Goal: Transaction & Acquisition: Book appointment/travel/reservation

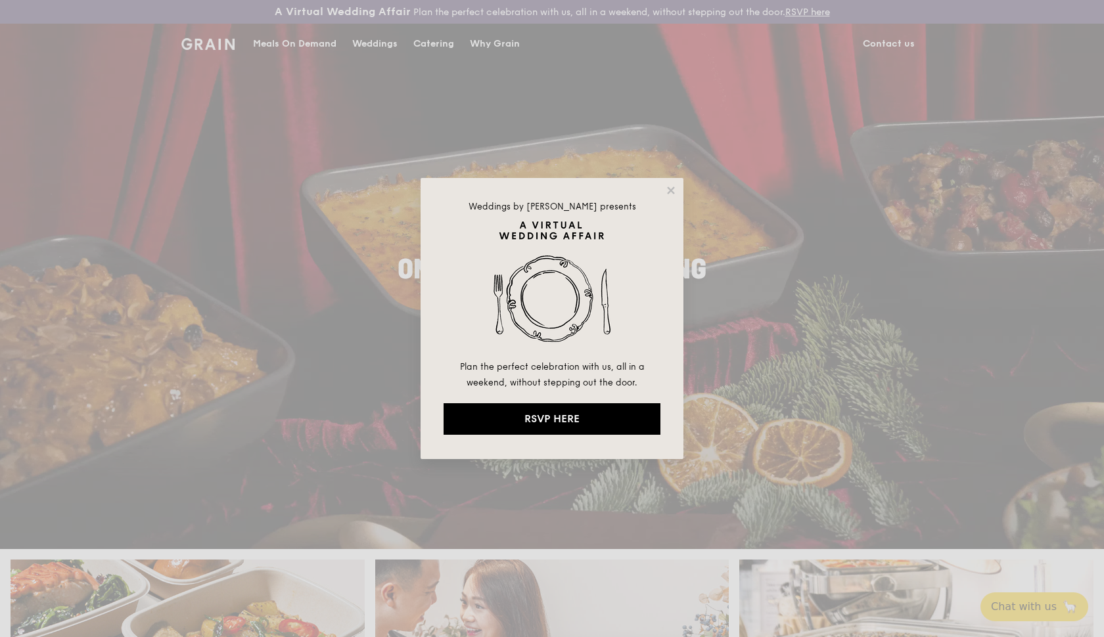
click at [319, 47] on div "Weddings by [PERSON_NAME] presents Plan the perfect celebration with us, all in…" at bounding box center [552, 318] width 1104 height 637
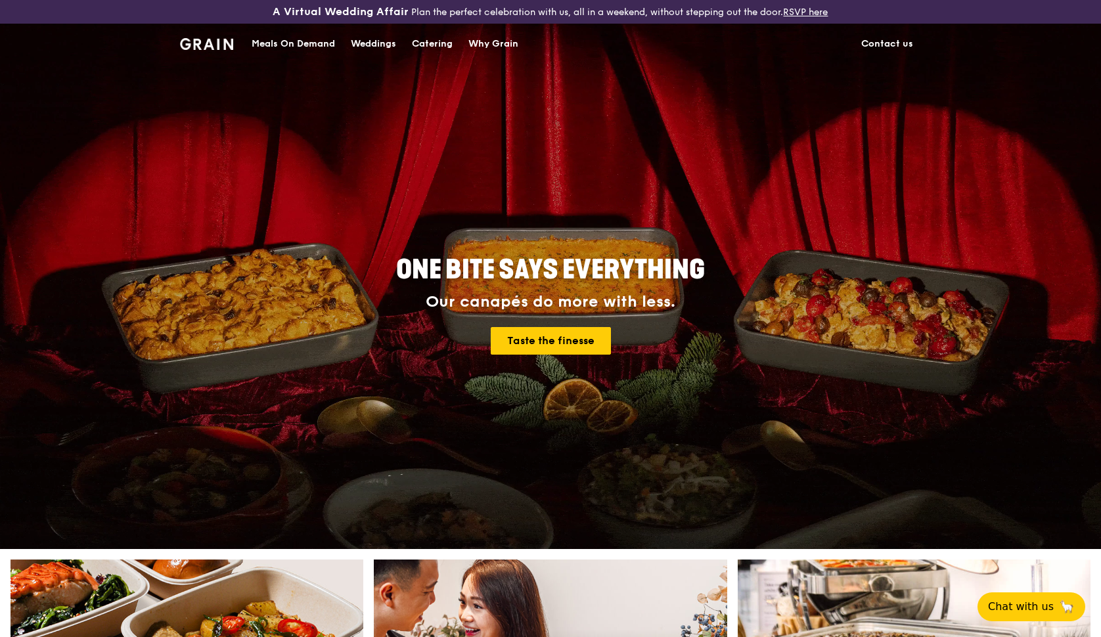
click at [319, 46] on div "Meals On Demand" at bounding box center [293, 43] width 83 height 39
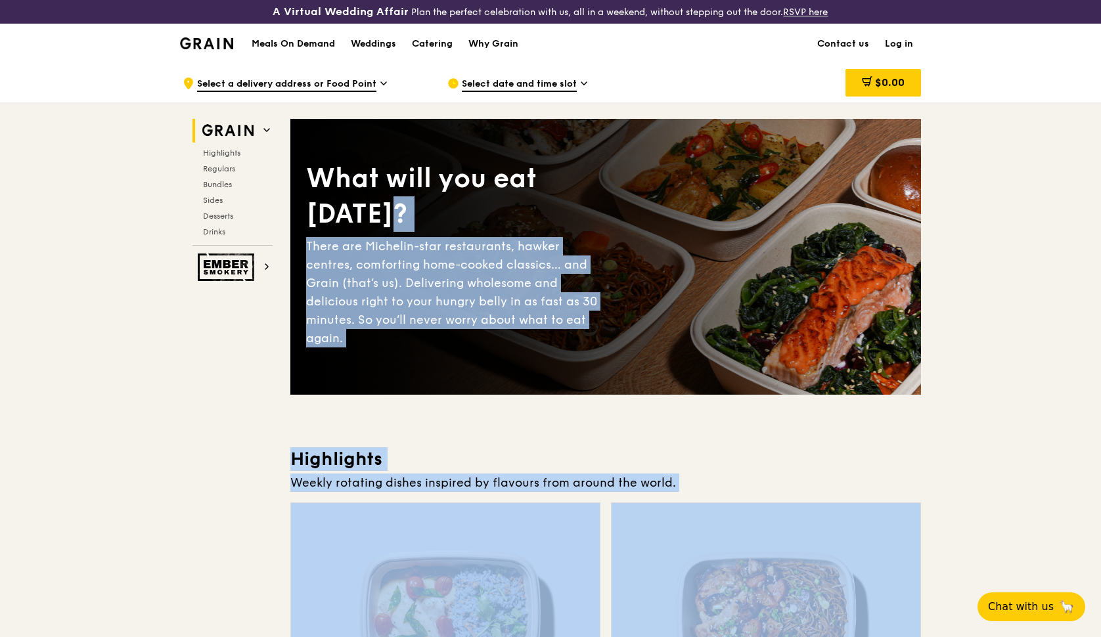
click at [556, 480] on div "Weekly rotating dishes inspired by flavours from around the world." at bounding box center [605, 483] width 631 height 18
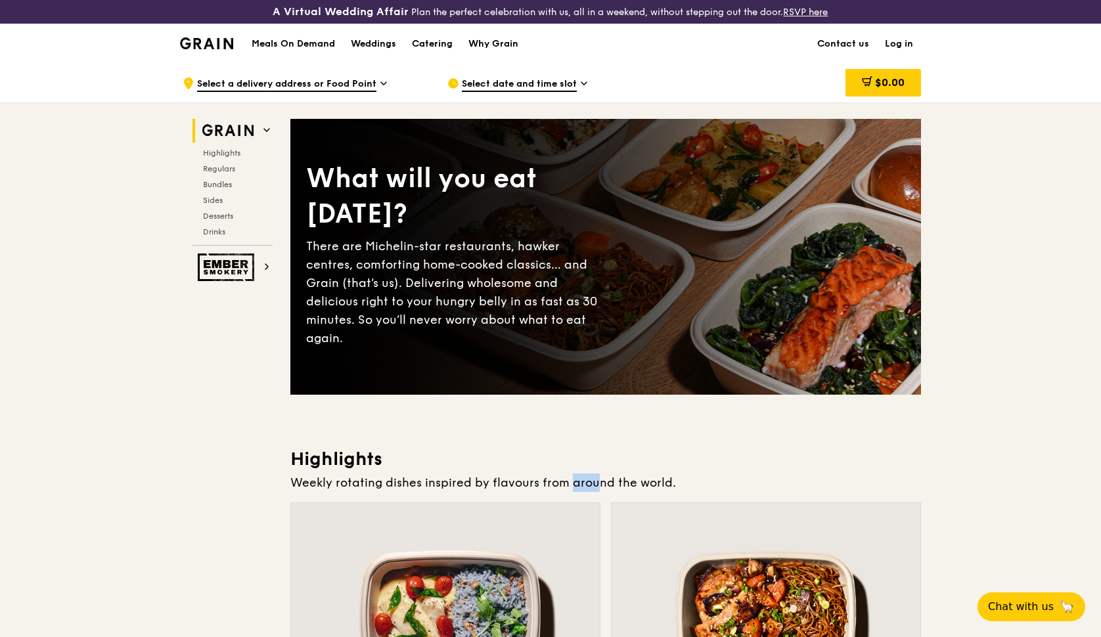
click at [556, 480] on div "Weekly rotating dishes inspired by flavours from around the world." at bounding box center [605, 483] width 631 height 18
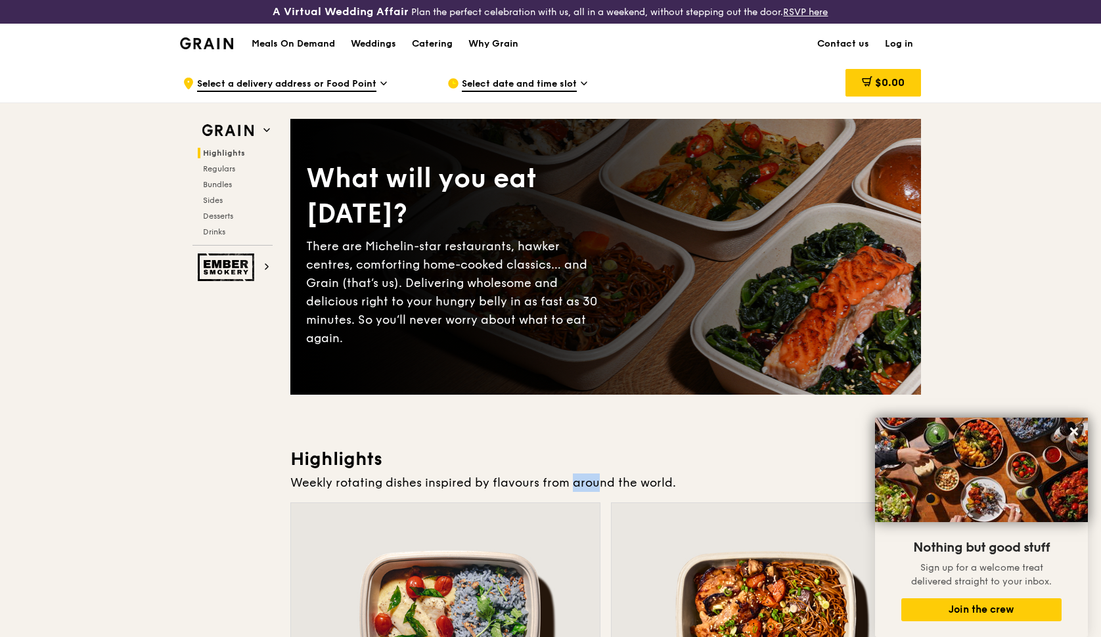
click at [443, 40] on div "Catering" at bounding box center [432, 43] width 41 height 39
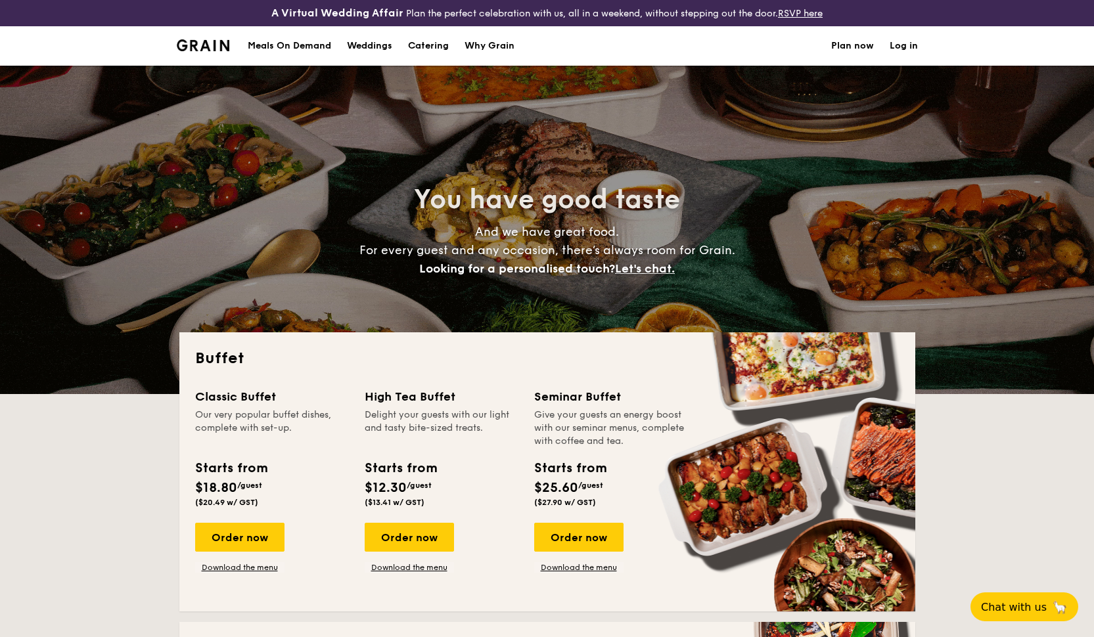
select select
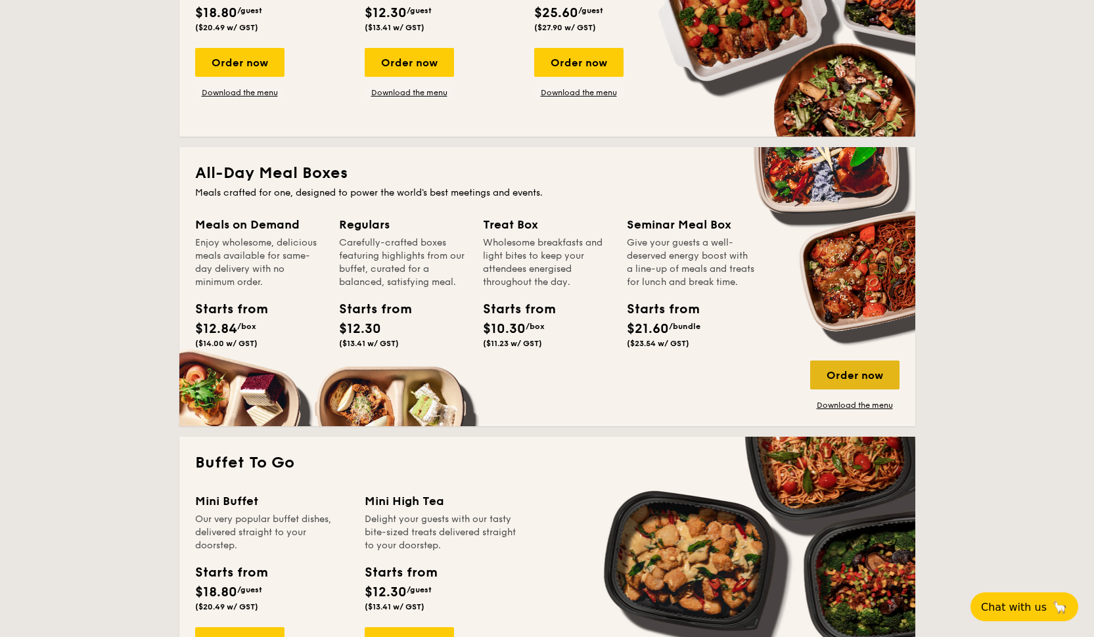
scroll to position [495, 0]
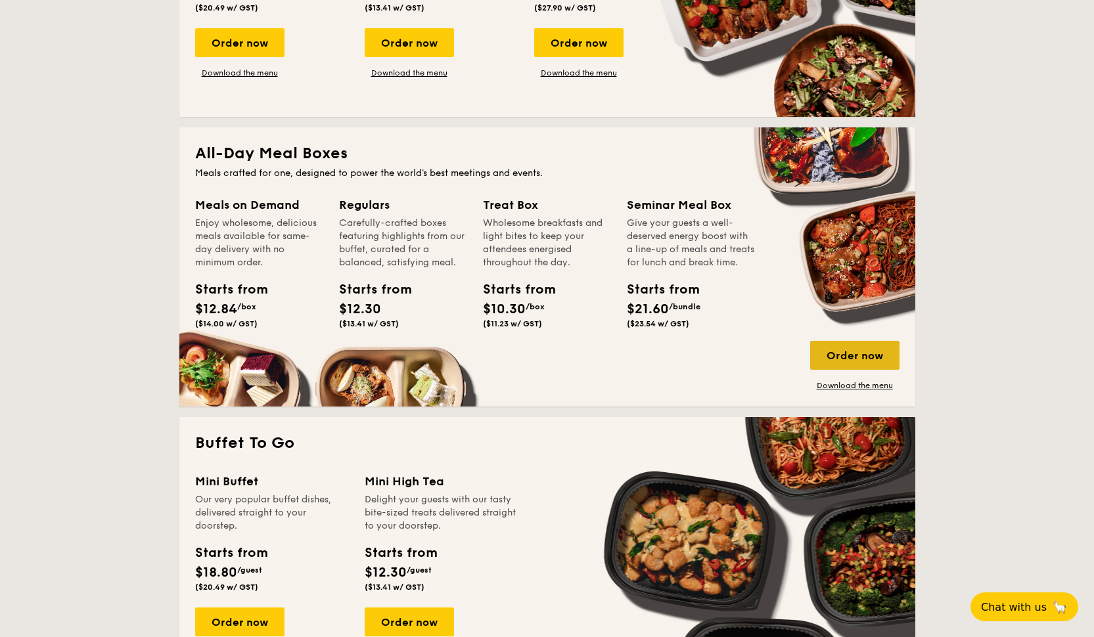
click at [876, 359] on div "Order now" at bounding box center [854, 355] width 89 height 29
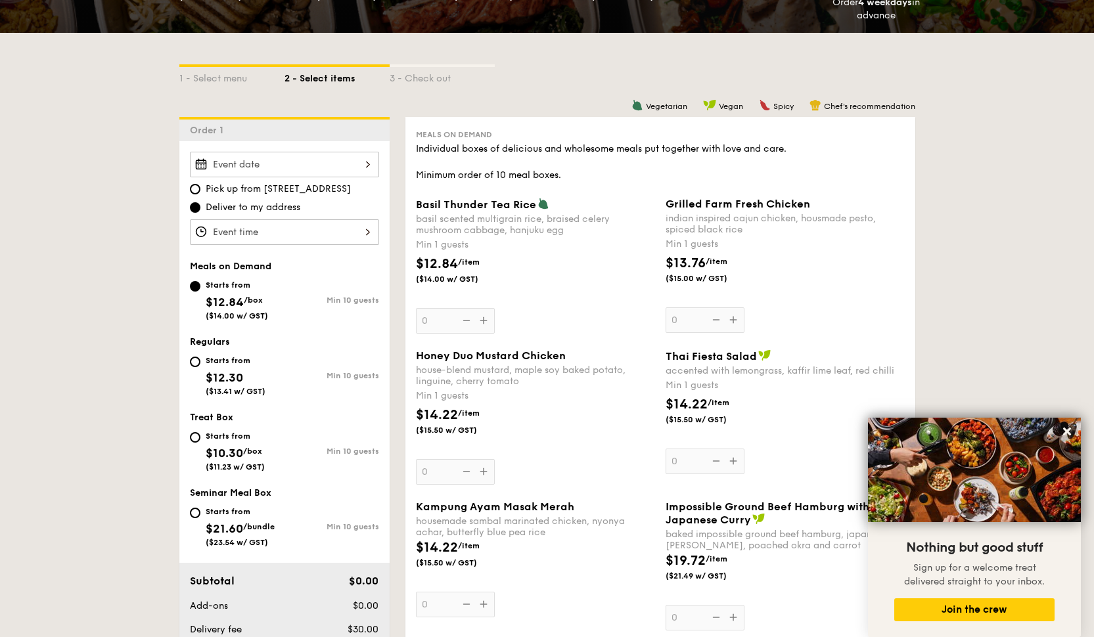
scroll to position [240, 0]
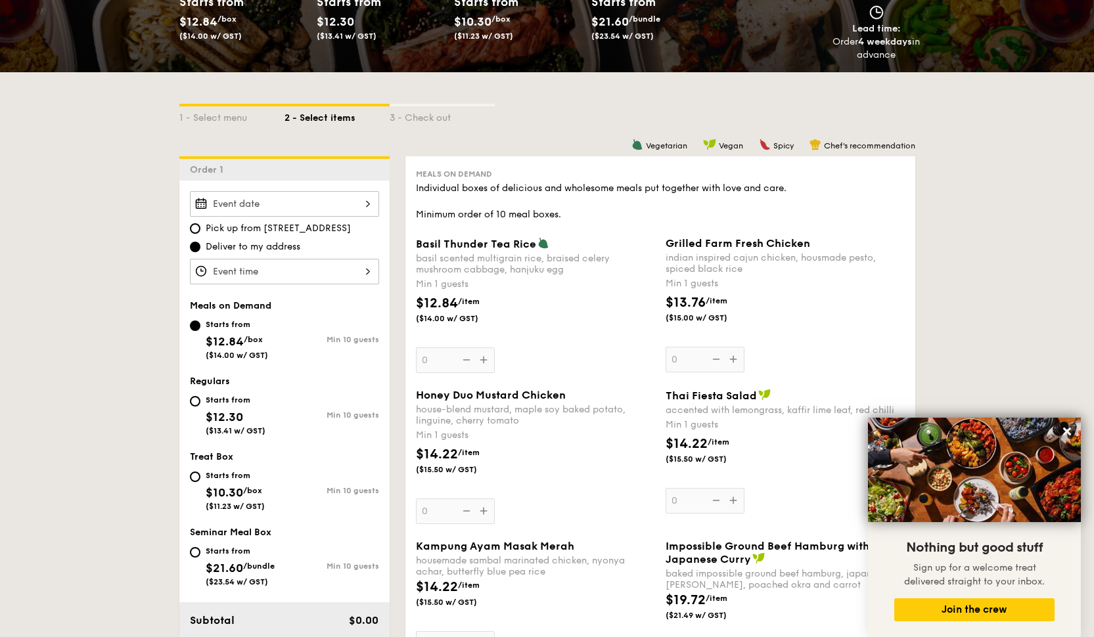
click at [261, 403] on div "Starts from" at bounding box center [236, 400] width 60 height 11
click at [200, 403] on input "Starts from $12.30 ($13.41 w/ GST) Min 10 guests" at bounding box center [195, 401] width 11 height 11
radio input "true"
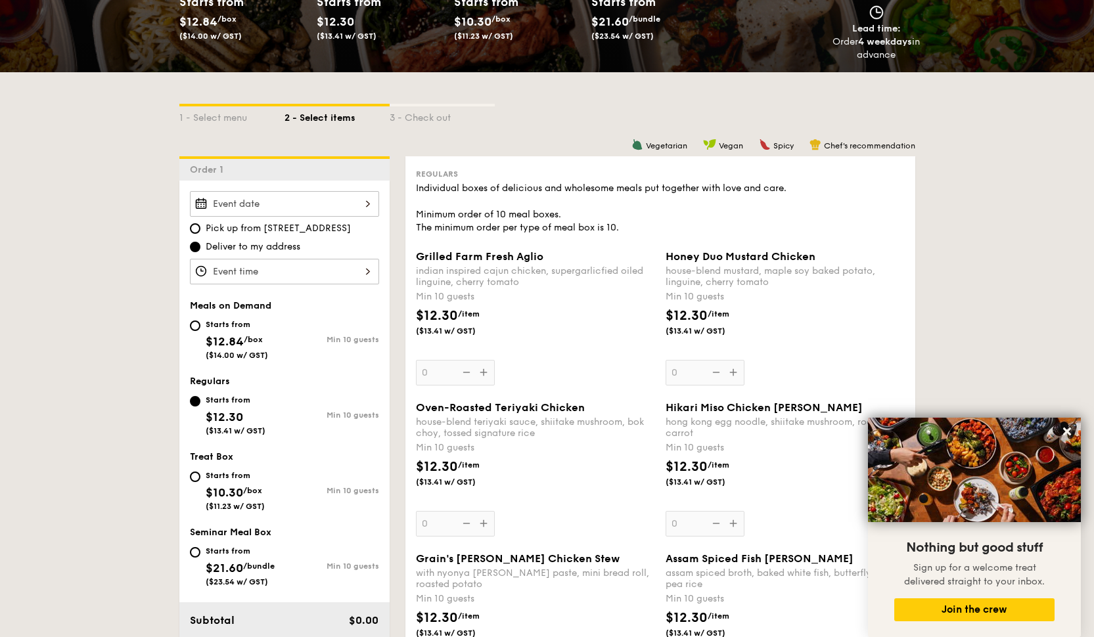
click at [306, 337] on div "Min 10 guests" at bounding box center [331, 339] width 95 height 9
click at [200, 331] on input "Starts from $12.84 /box ($14.00 w/ GST) Min 10 guests" at bounding box center [195, 326] width 11 height 11
radio input "true"
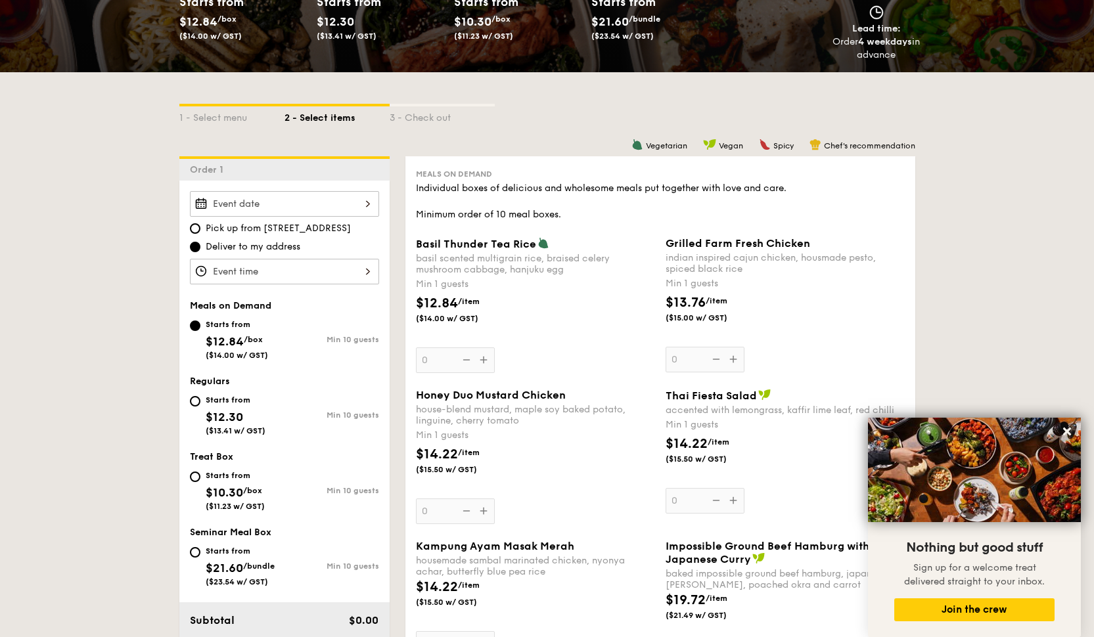
click at [312, 418] on div "Min 10 guests" at bounding box center [331, 415] width 95 height 9
click at [200, 407] on input "Starts from $12.30 ($13.41 w/ GST) Min 10 guests" at bounding box center [195, 401] width 11 height 11
radio input "true"
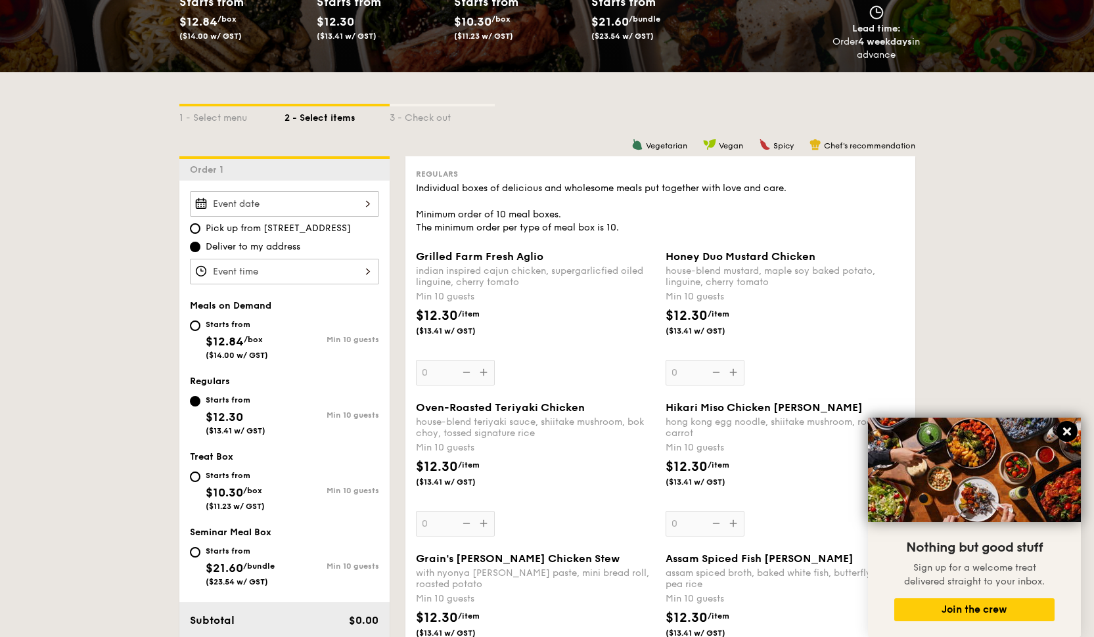
click at [1060, 434] on button at bounding box center [1066, 431] width 21 height 21
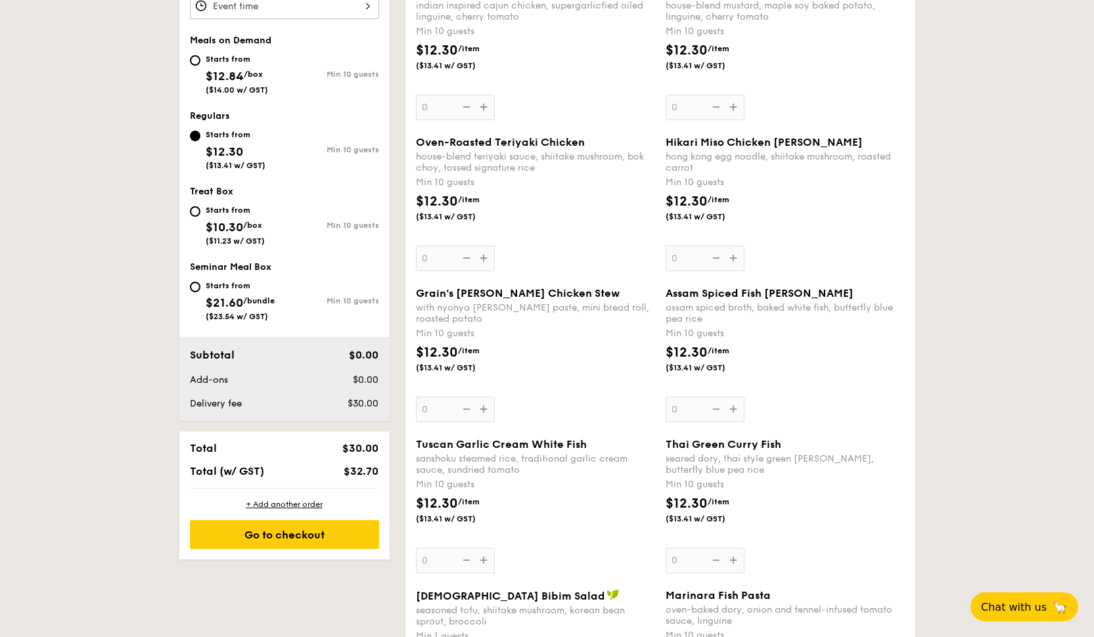
scroll to position [507, 0]
click at [448, 412] on div "Grain's Curry Chicken Stew with nyonya curry paste, mini bread roll, roasted po…" at bounding box center [535, 353] width 239 height 135
click at [448, 412] on input "0" at bounding box center [455, 409] width 79 height 26
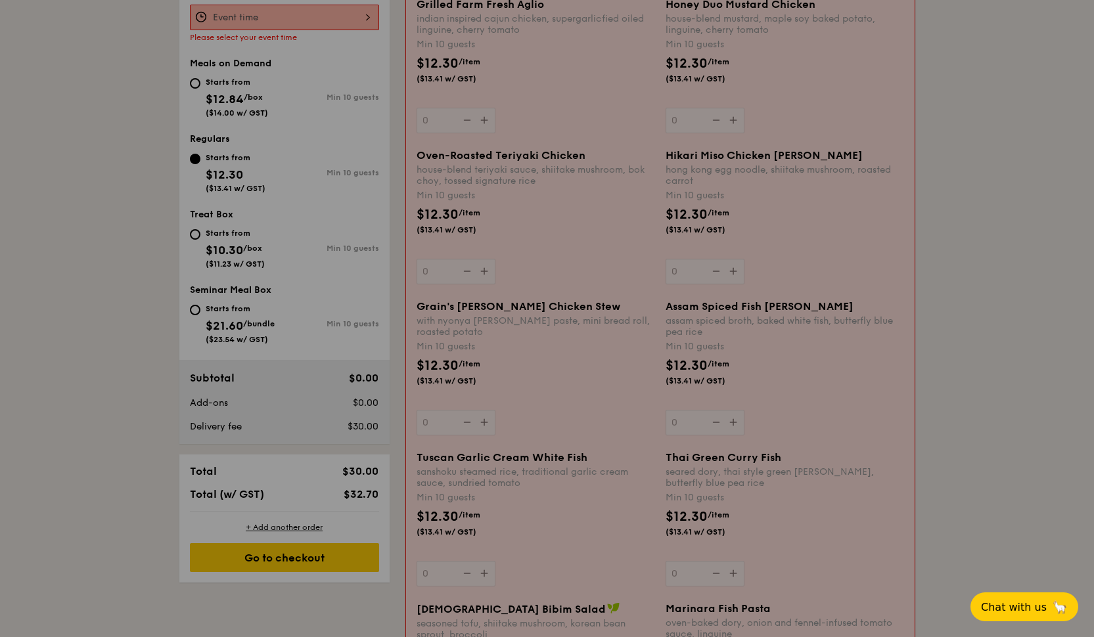
click at [448, 412] on div at bounding box center [547, 318] width 1094 height 637
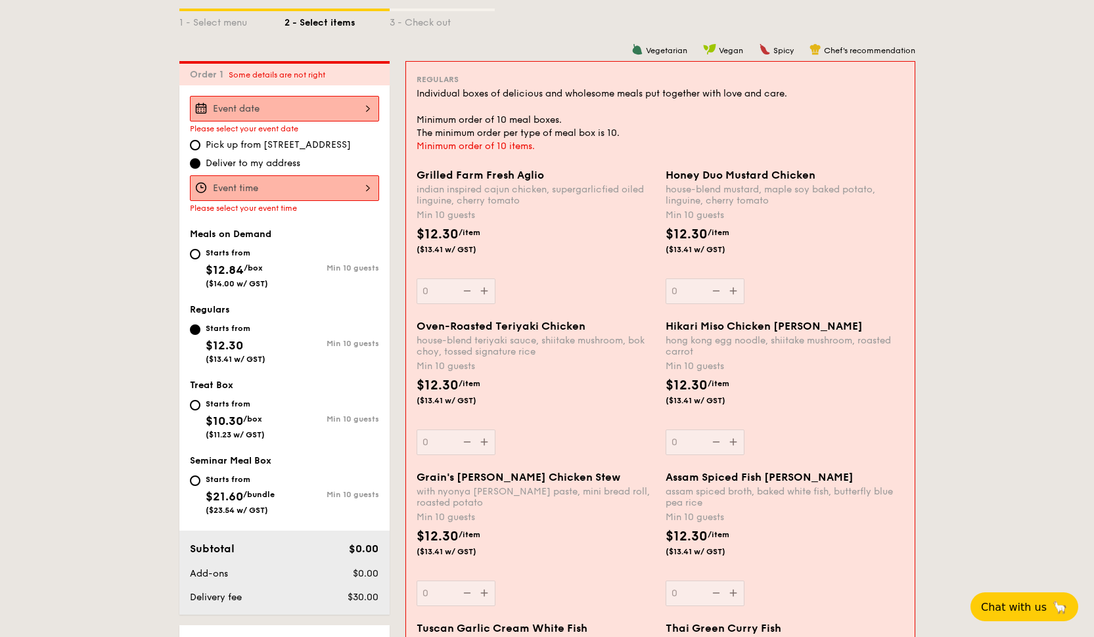
scroll to position [334, 0]
click at [308, 110] on div at bounding box center [284, 110] width 189 height 26
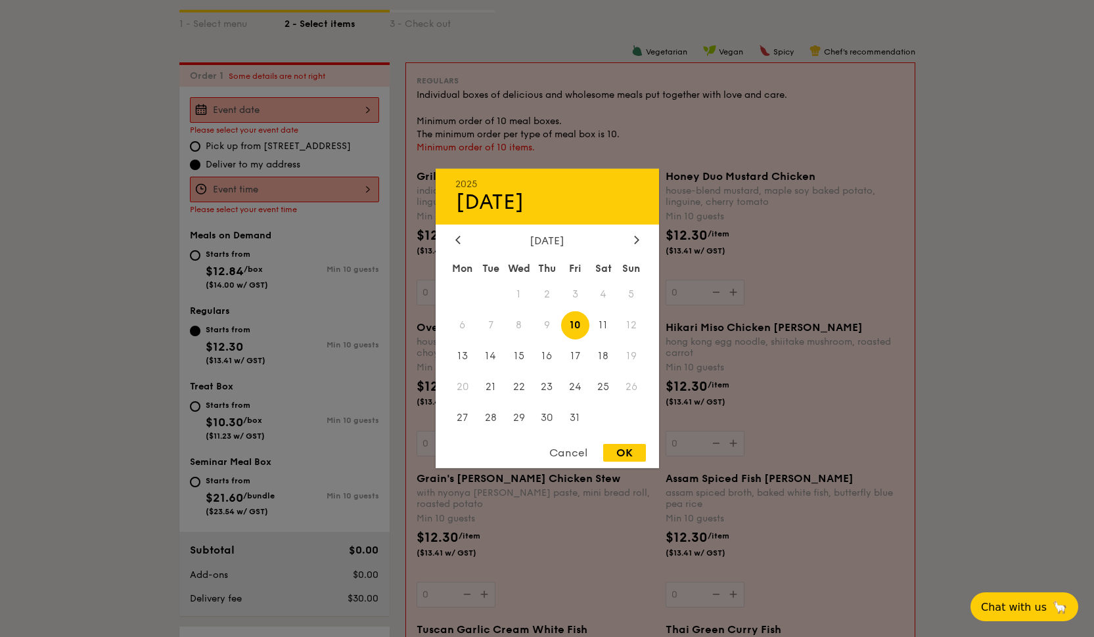
click at [631, 359] on span "19" at bounding box center [632, 356] width 28 height 28
click at [631, 357] on span "19" at bounding box center [632, 356] width 28 height 28
click at [609, 357] on span "18" at bounding box center [603, 356] width 28 height 28
click at [321, 262] on div at bounding box center [547, 318] width 1094 height 637
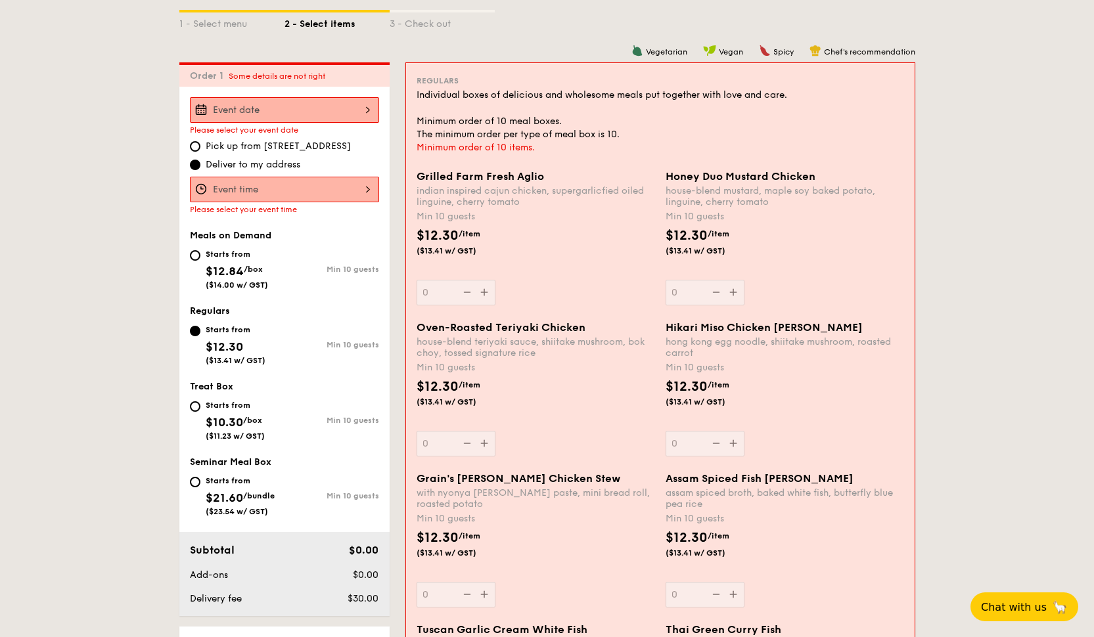
click at [236, 264] on div "Starts from $12.84 /box ($14.00 w/ GST)" at bounding box center [237, 267] width 62 height 43
click at [200, 261] on input "Starts from $12.84 /box ($14.00 w/ GST) Min 10 guests" at bounding box center [195, 255] width 11 height 11
radio input "true"
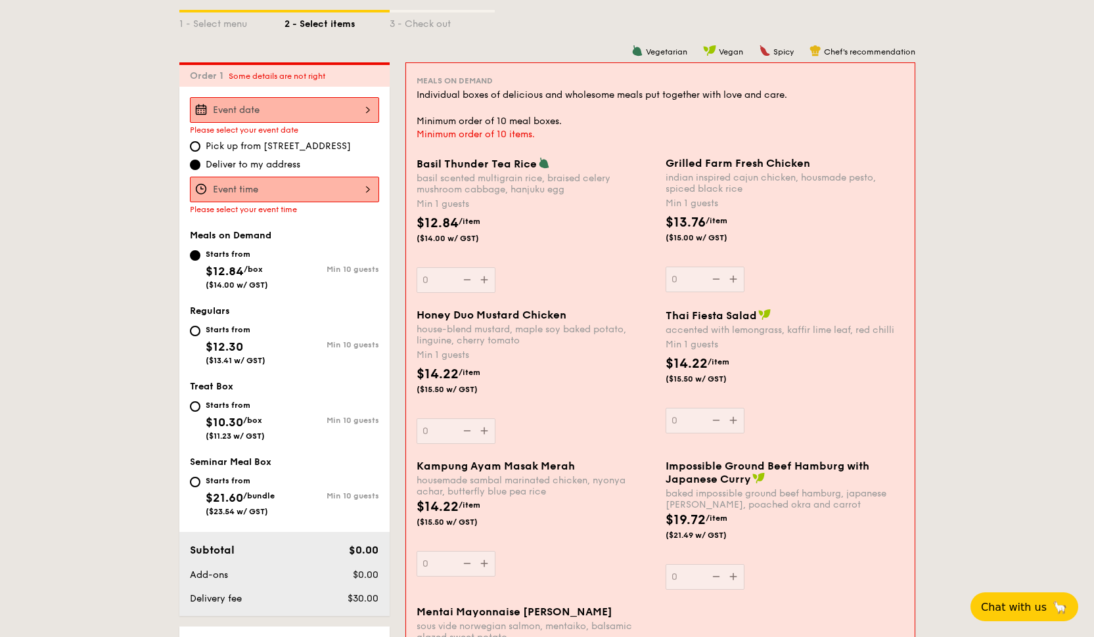
click at [300, 116] on div at bounding box center [284, 110] width 189 height 26
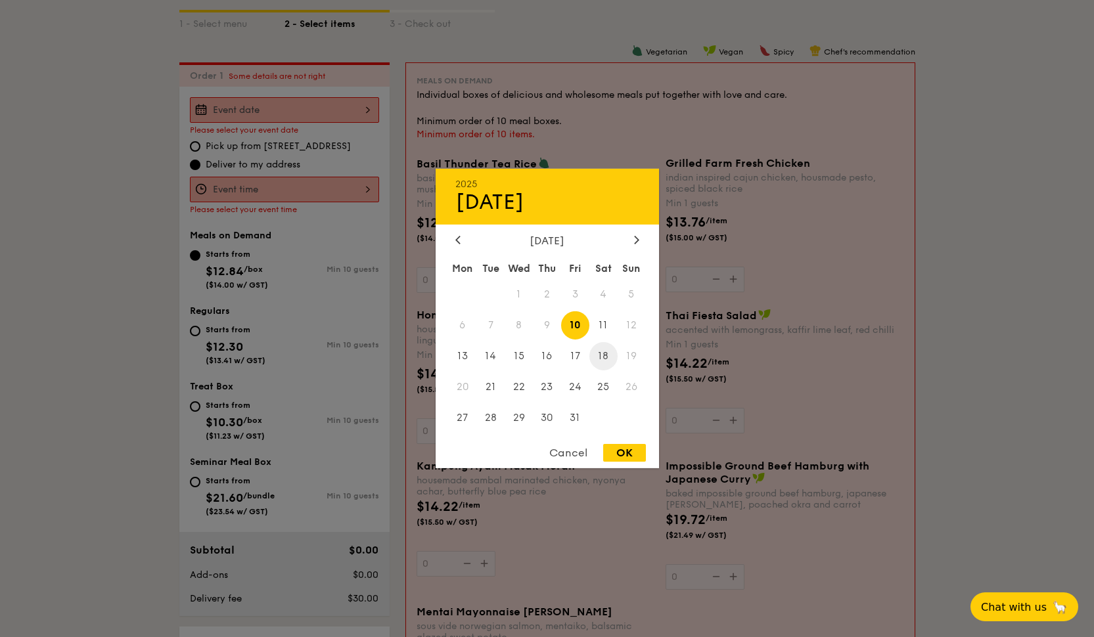
click at [615, 355] on span "18" at bounding box center [603, 356] width 28 height 28
click at [624, 355] on span "19" at bounding box center [632, 356] width 28 height 28
click at [633, 355] on span "19" at bounding box center [632, 356] width 28 height 28
click at [294, 331] on div at bounding box center [547, 318] width 1094 height 637
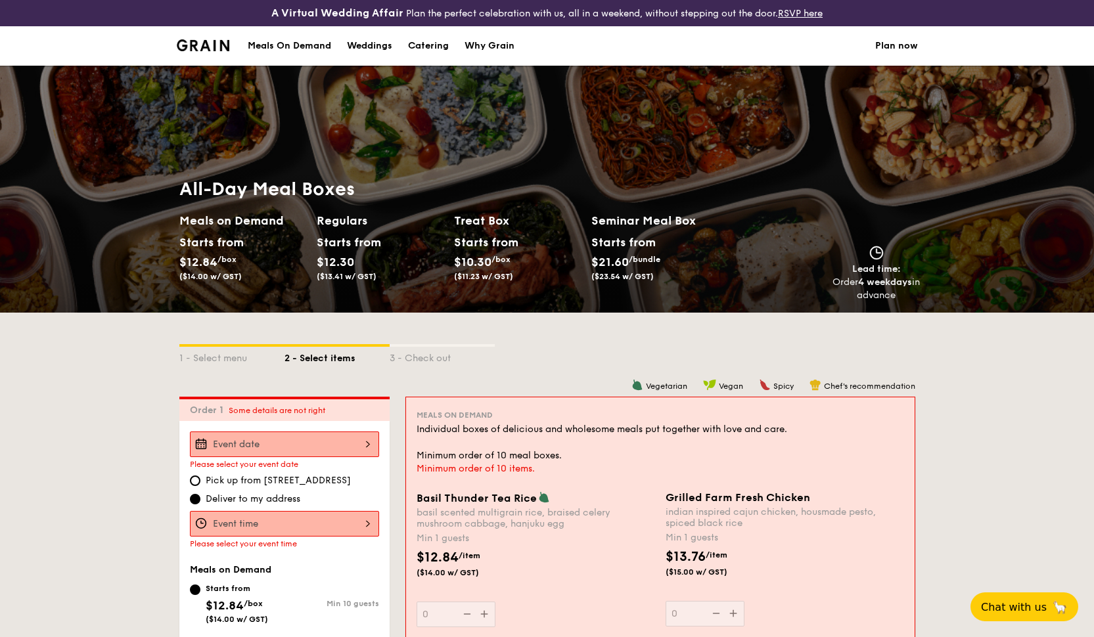
scroll to position [0, 0]
select select
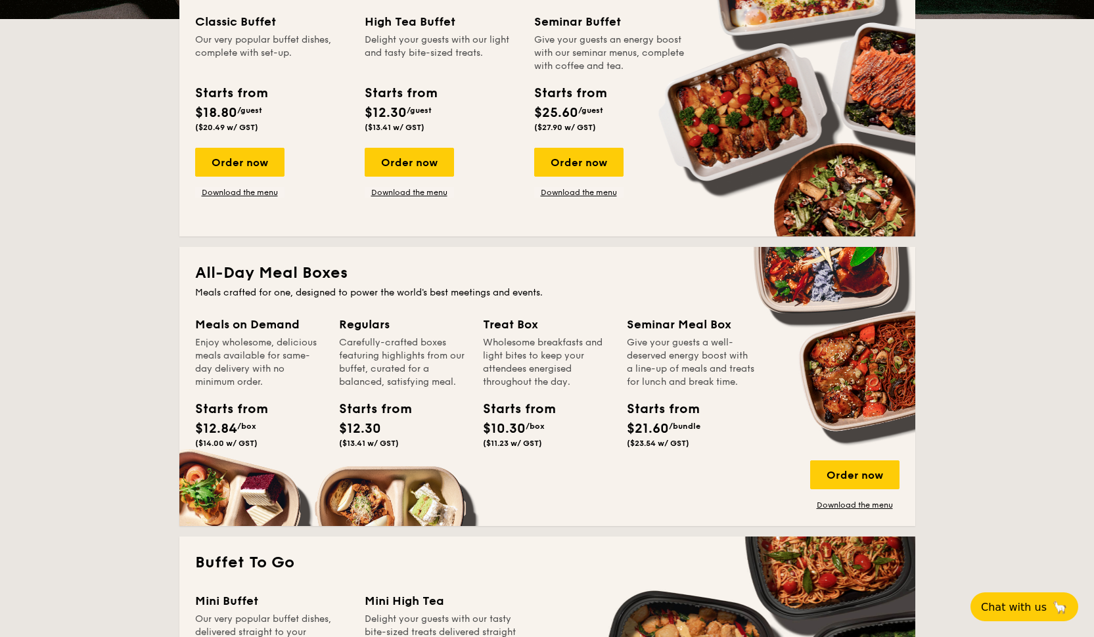
scroll to position [395, 0]
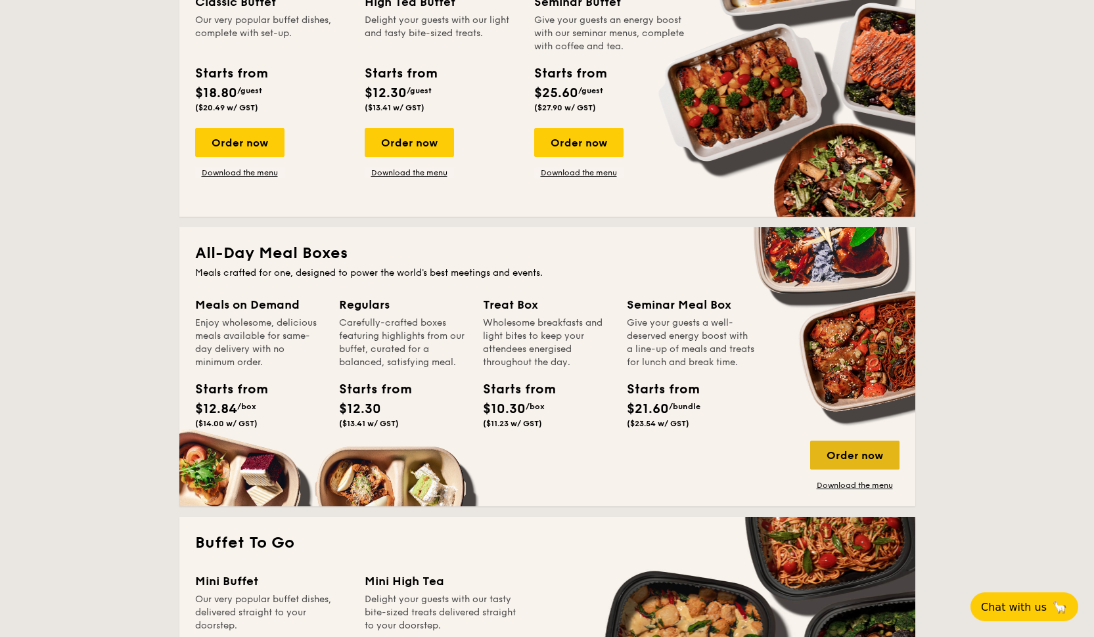
click at [876, 463] on div "Order now" at bounding box center [854, 455] width 89 height 29
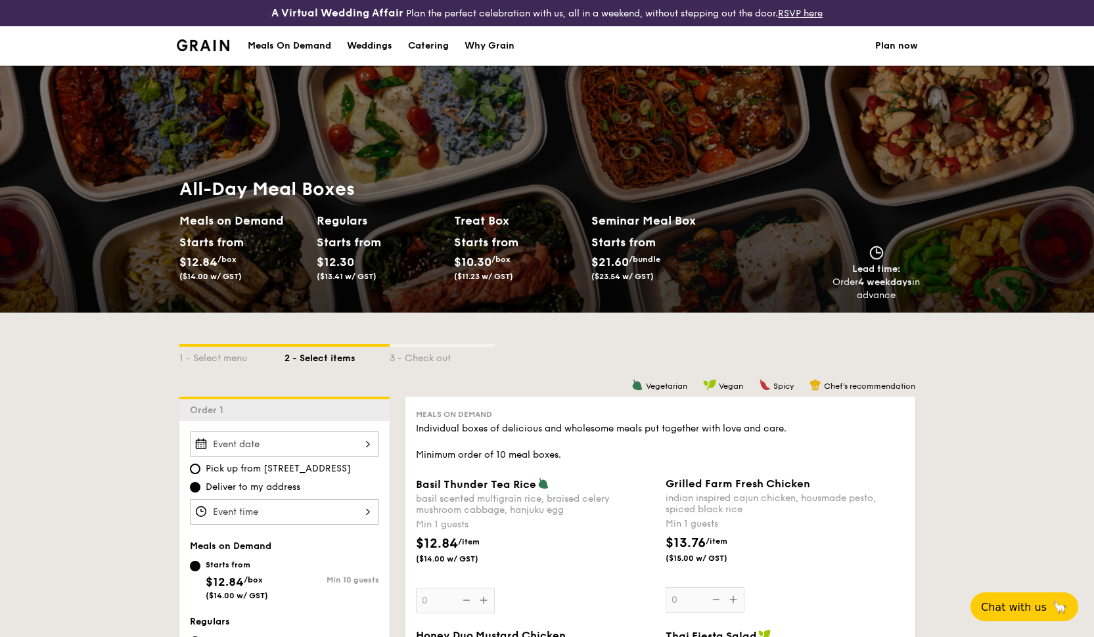
click at [875, 271] on span "Lead time:" at bounding box center [876, 268] width 49 height 11
click at [304, 455] on div at bounding box center [284, 445] width 189 height 26
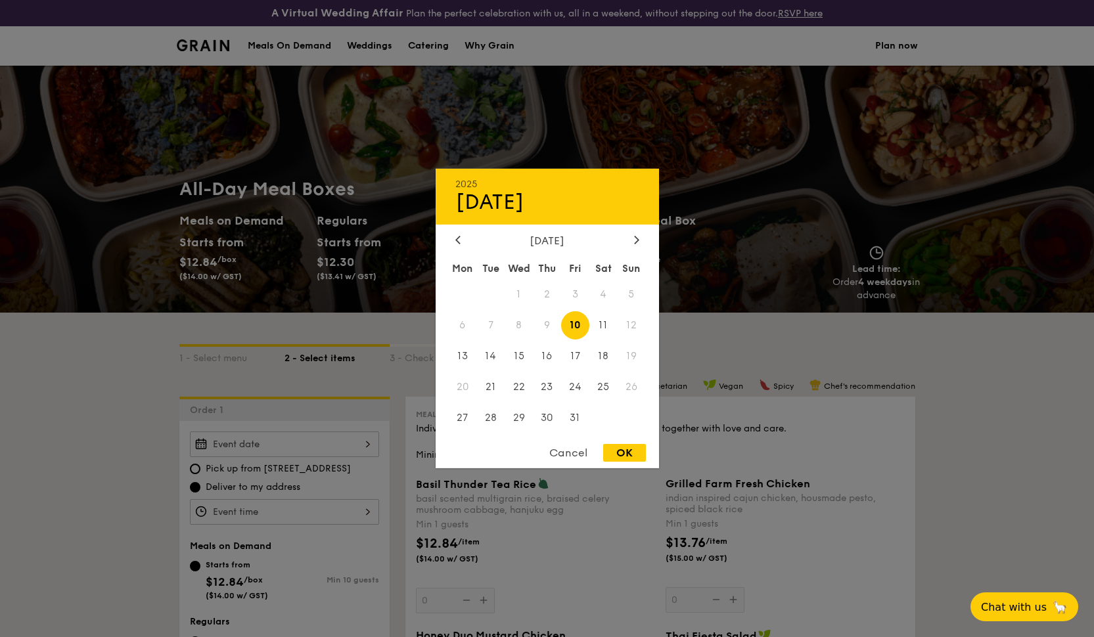
click at [621, 354] on span "19" at bounding box center [632, 356] width 28 height 28
click at [630, 354] on span "19" at bounding box center [632, 356] width 28 height 28
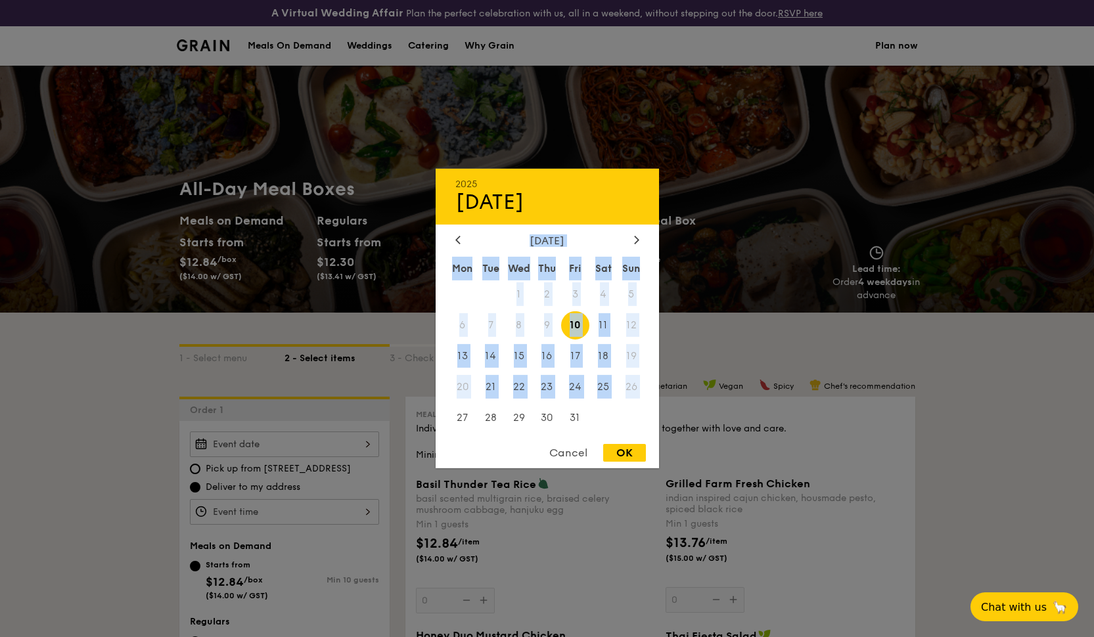
drag, startPoint x: 459, startPoint y: 417, endPoint x: 591, endPoint y: 230, distance: 229.1
click at [591, 230] on div "2025 Oct 10 October 2025 Mon Tue Wed Thu Fri Sat Sun 1 2 3 4 5 6 7 8 9 10 11 12…" at bounding box center [547, 319] width 223 height 300
click at [632, 239] on div at bounding box center [637, 241] width 12 height 12
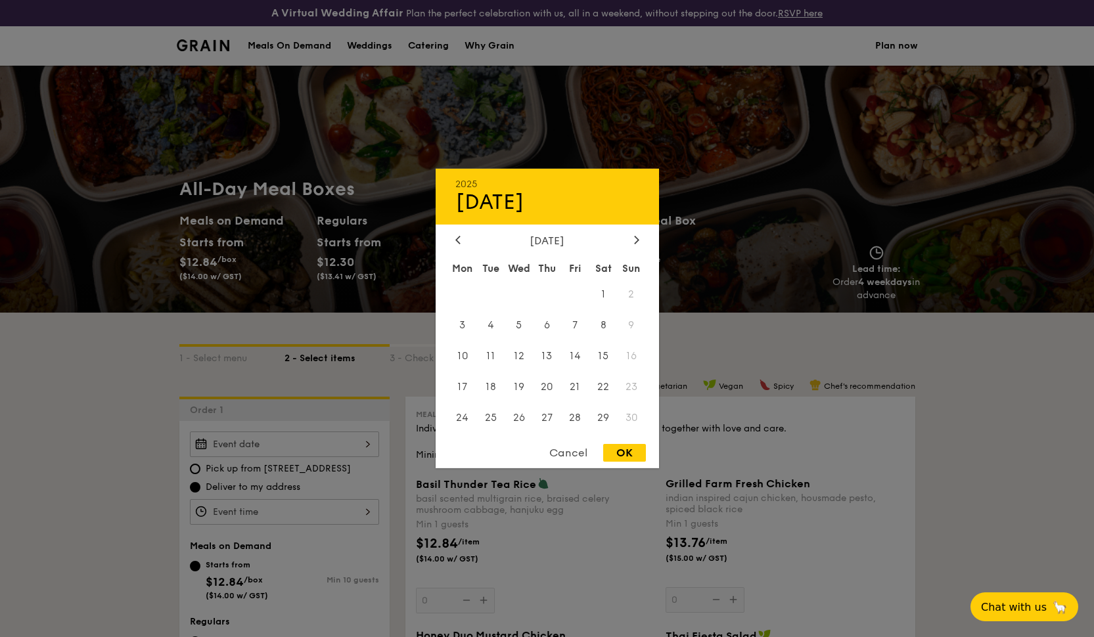
click at [442, 287] on div "Mon Tue Wed Thu Fri Sat Sun 1 2 3 4 5 6 7 8 9 10 11 12 13 14 15 16 17 18 19 20 …" at bounding box center [547, 345] width 223 height 177
click at [426, 287] on div at bounding box center [547, 318] width 1094 height 637
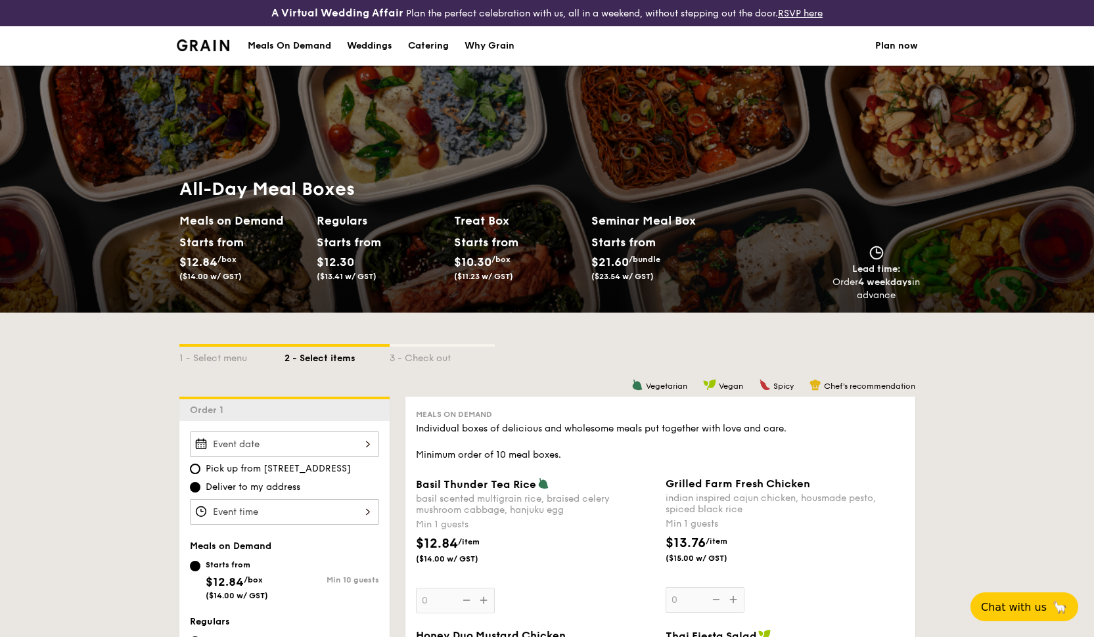
select select
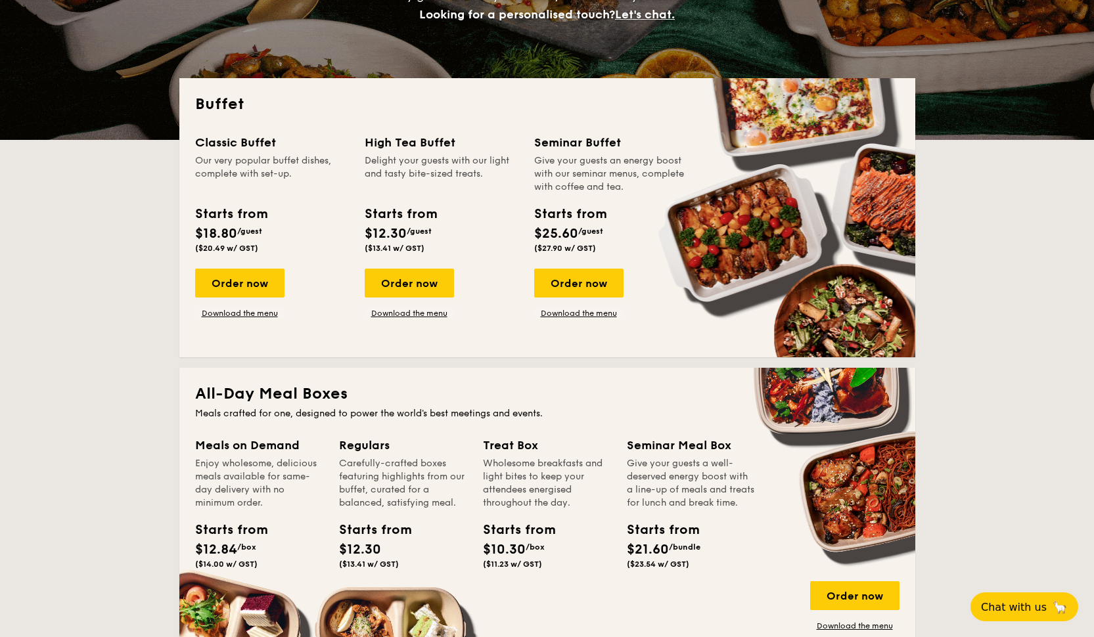
scroll to position [284, 0]
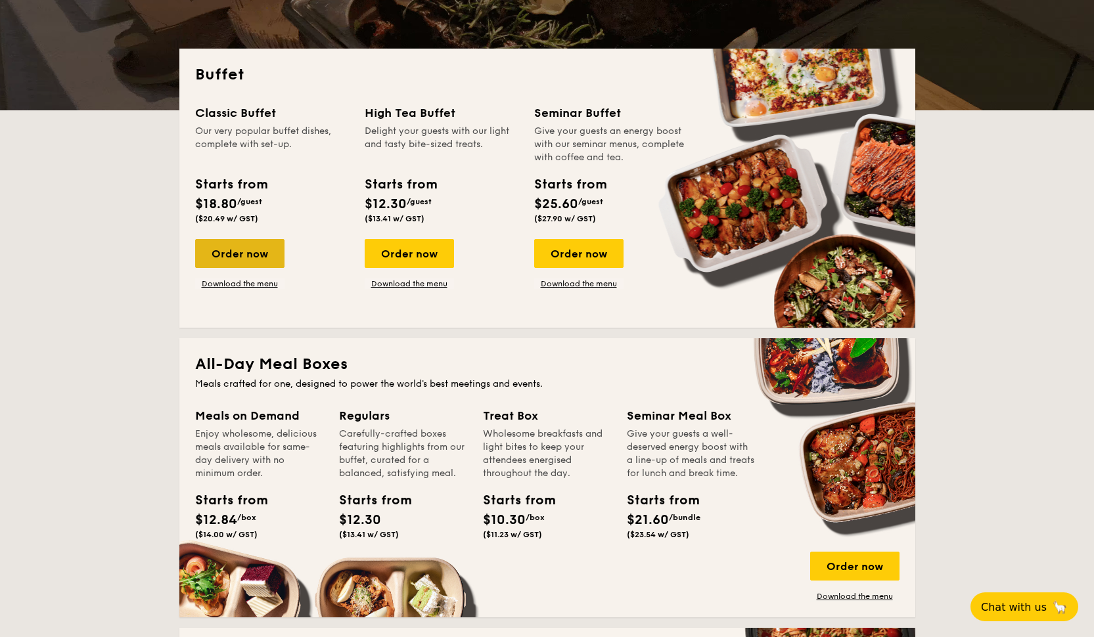
click at [264, 263] on div "Order now" at bounding box center [239, 253] width 89 height 29
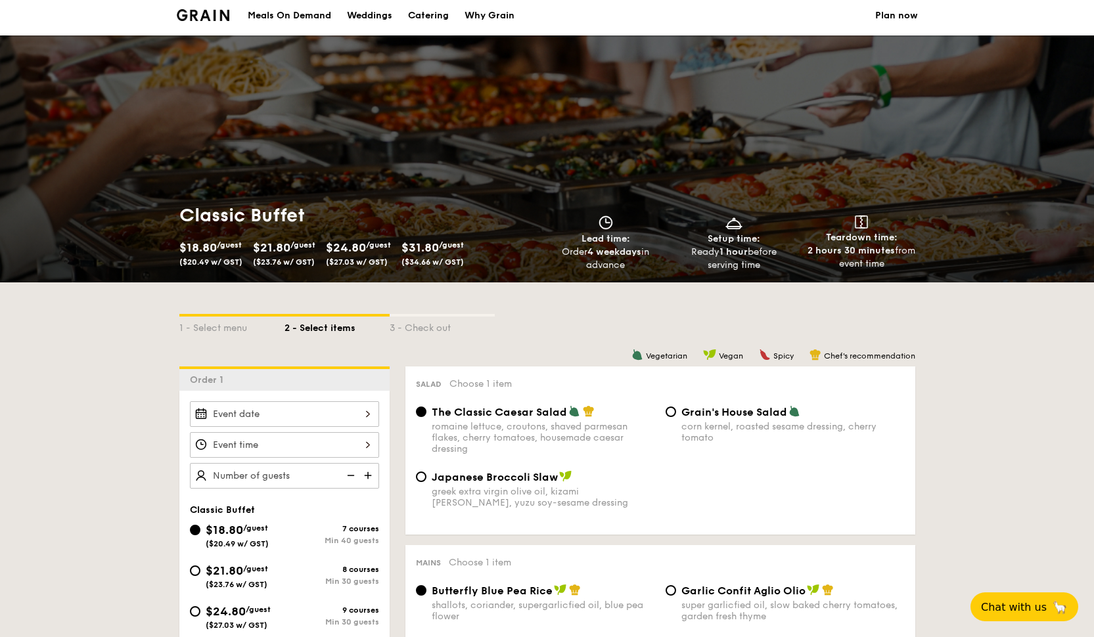
scroll to position [47, 0]
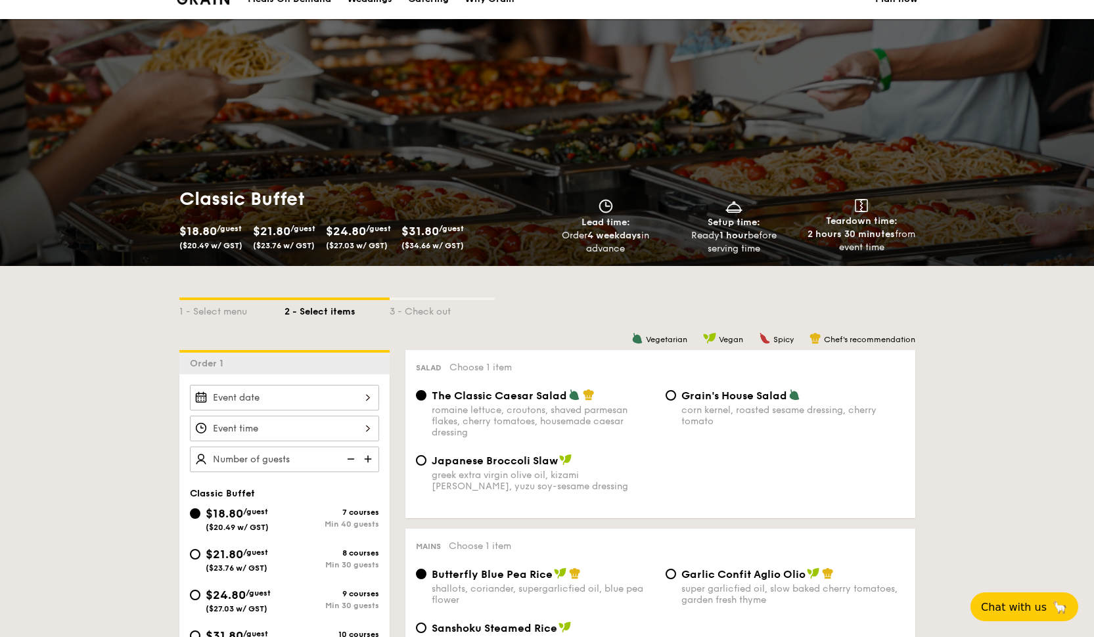
click at [371, 404] on div "2025 Oct 10 October 2025 Mon Tue Wed Thu Fri Sat Sun 1 2 3 4 5 6 7 8 9 10 11 12…" at bounding box center [284, 398] width 189 height 26
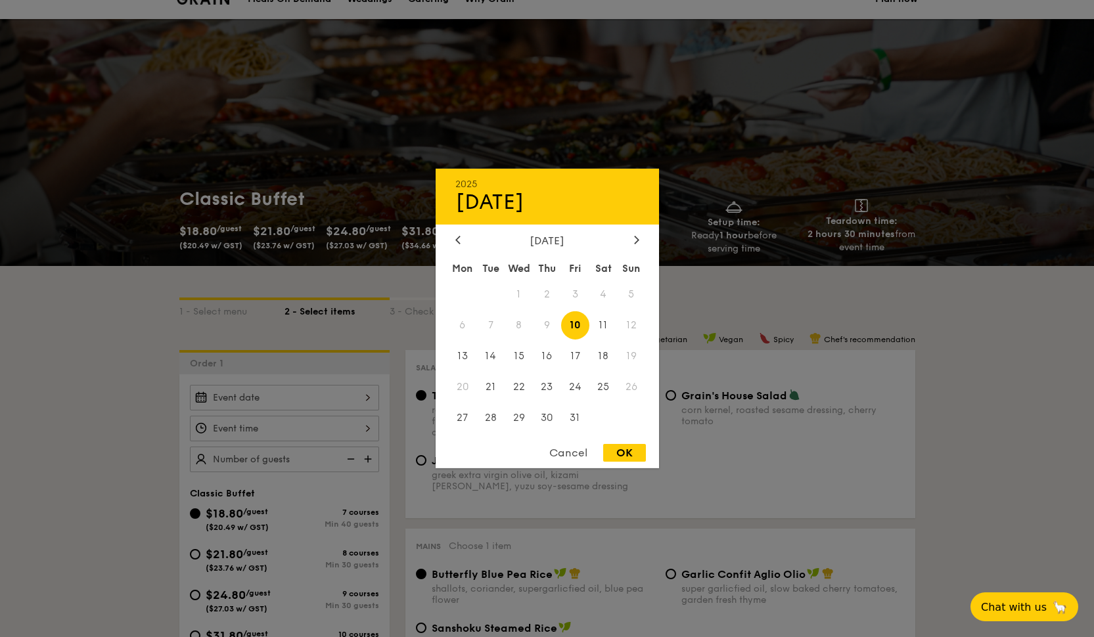
click at [631, 353] on span "19" at bounding box center [632, 356] width 28 height 28
click at [138, 353] on div at bounding box center [547, 318] width 1094 height 637
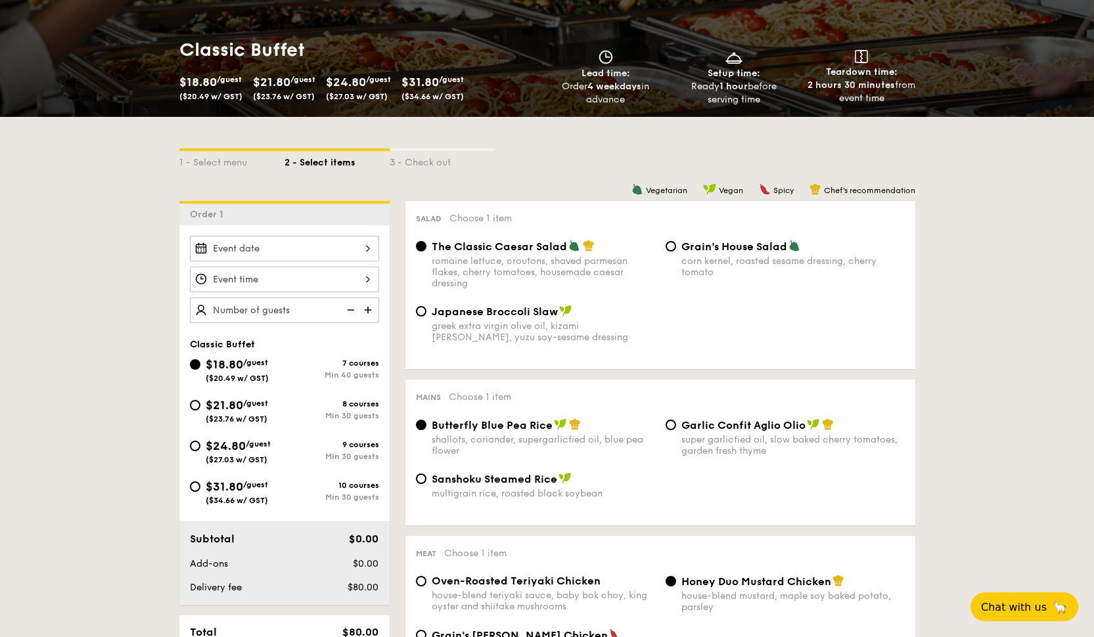
scroll to position [201, 0]
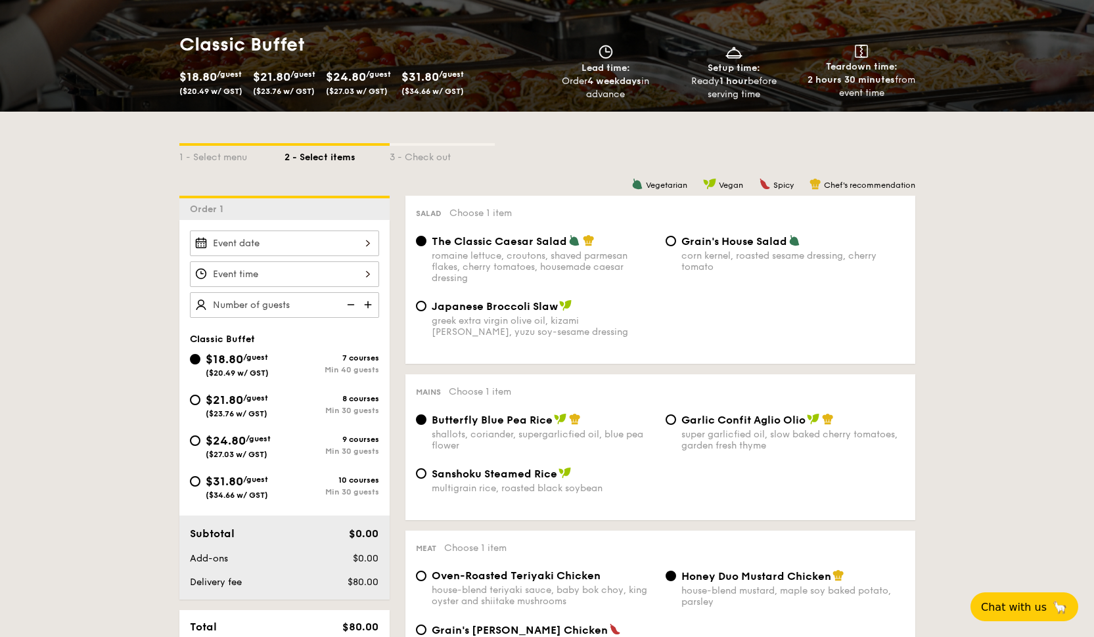
select select
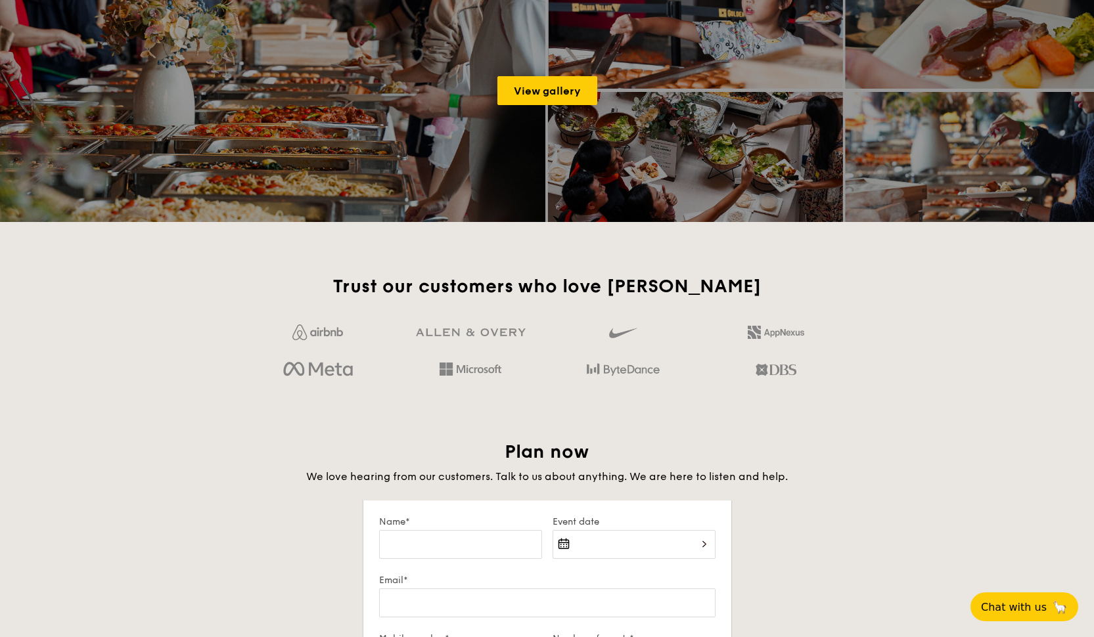
scroll to position [1851, 0]
